Goal: Information Seeking & Learning: Learn about a topic

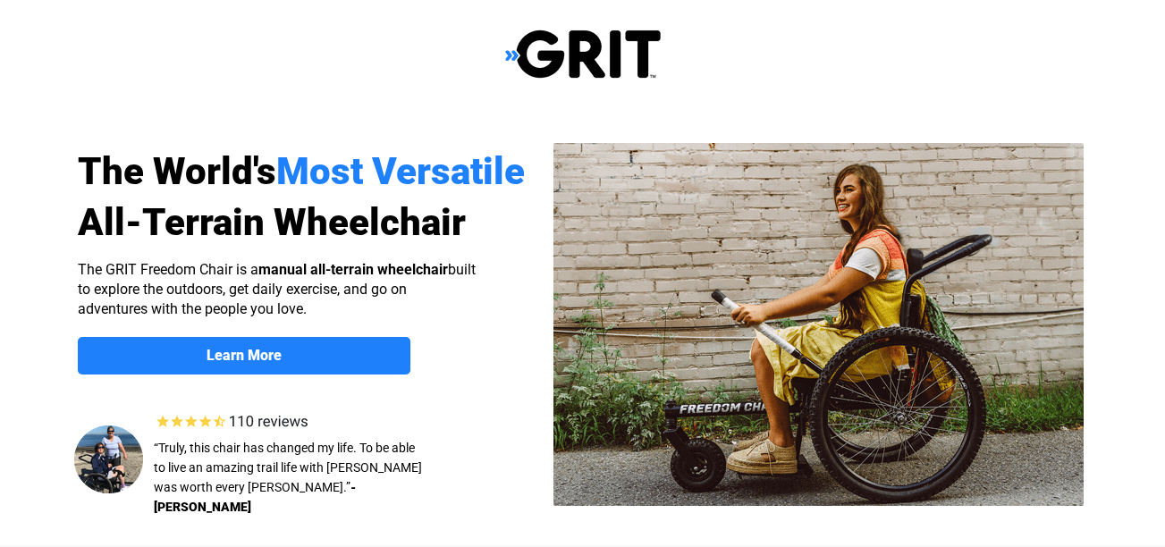
select select "US"
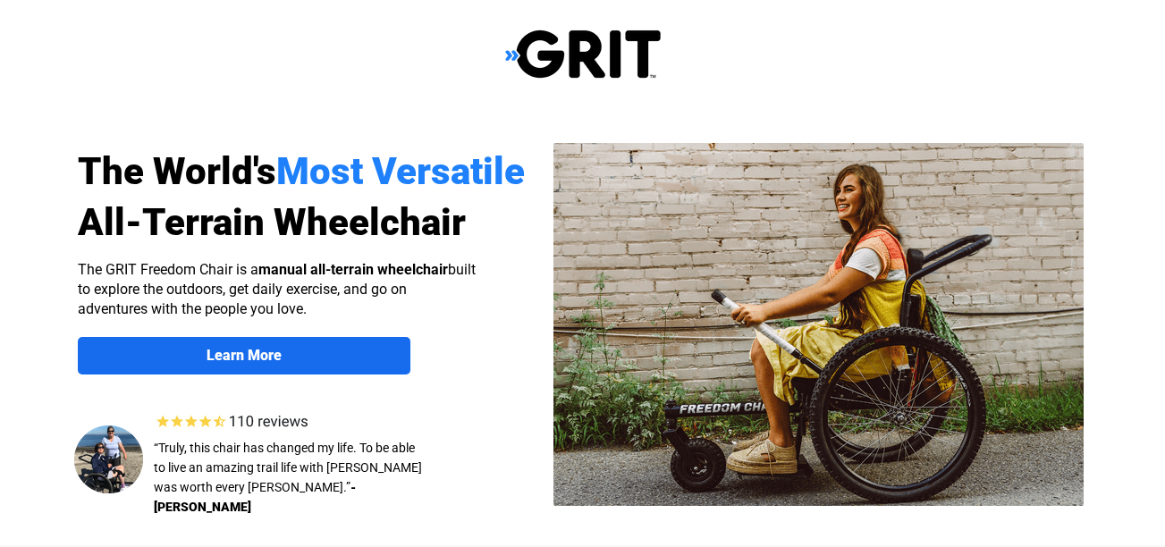
click at [277, 358] on strong "Learn More" at bounding box center [244, 355] width 75 height 17
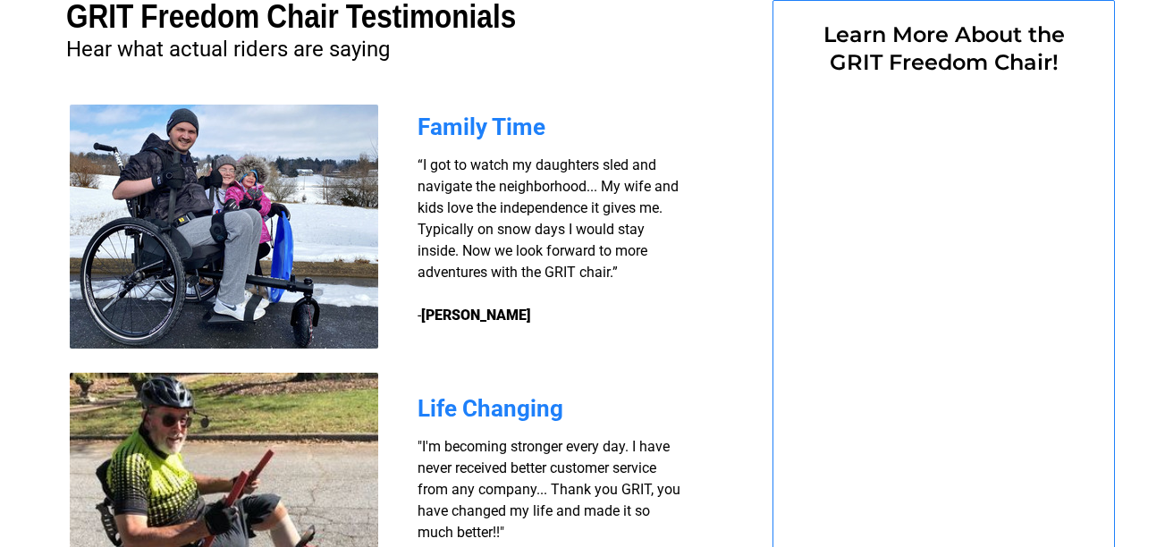
select select "US"
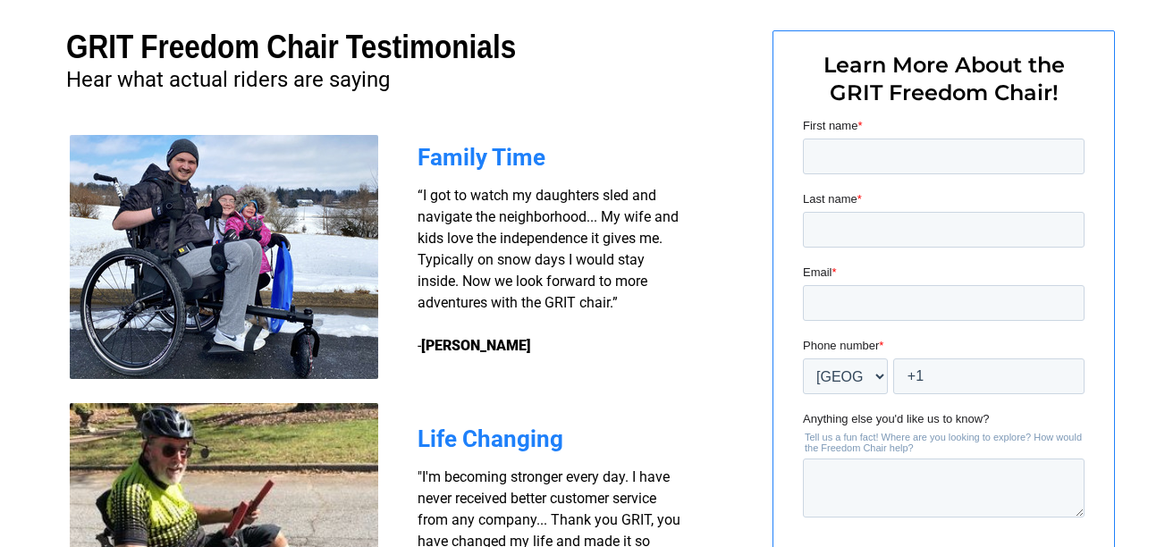
scroll to position [1355, 0]
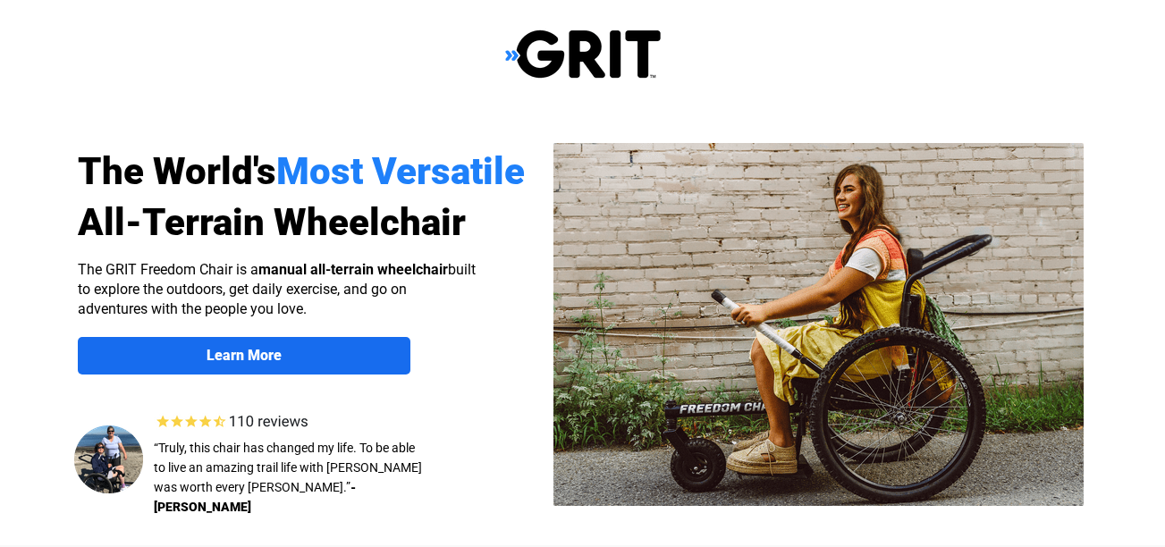
select select "US"
